Goal: Go to known website: Access a specific website the user already knows

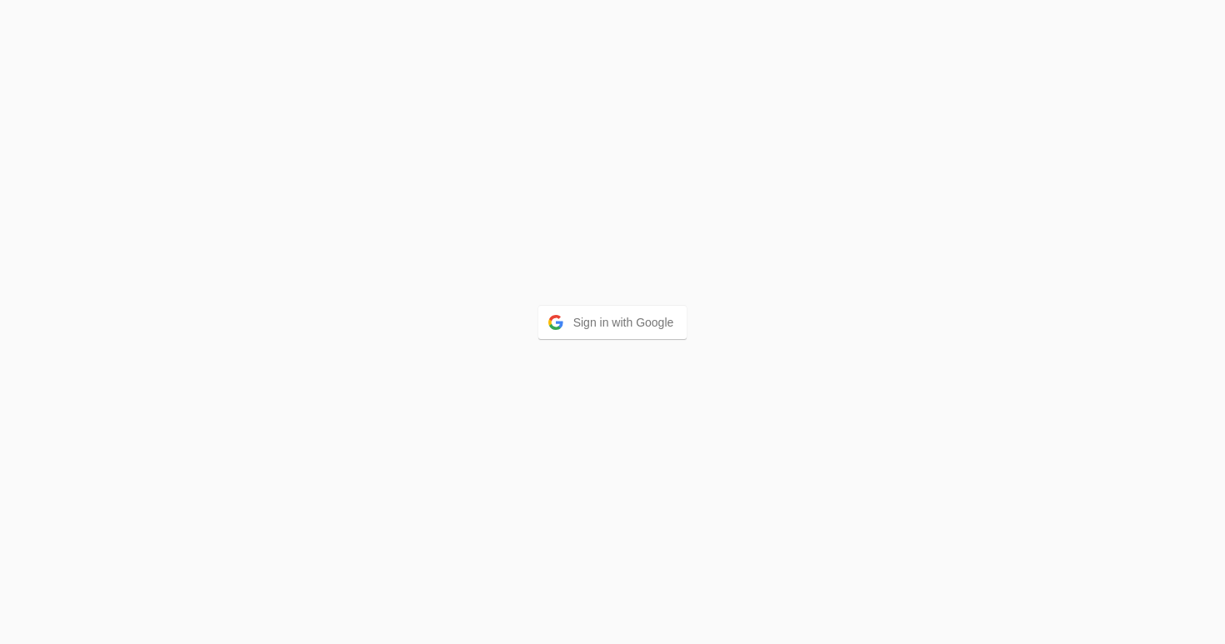
click at [581, 294] on div "Sign in with Google" at bounding box center [612, 322] width 1225 height 644
click at [570, 316] on button "Sign in with Google" at bounding box center [613, 322] width 149 height 33
